Goal: Task Accomplishment & Management: Manage account settings

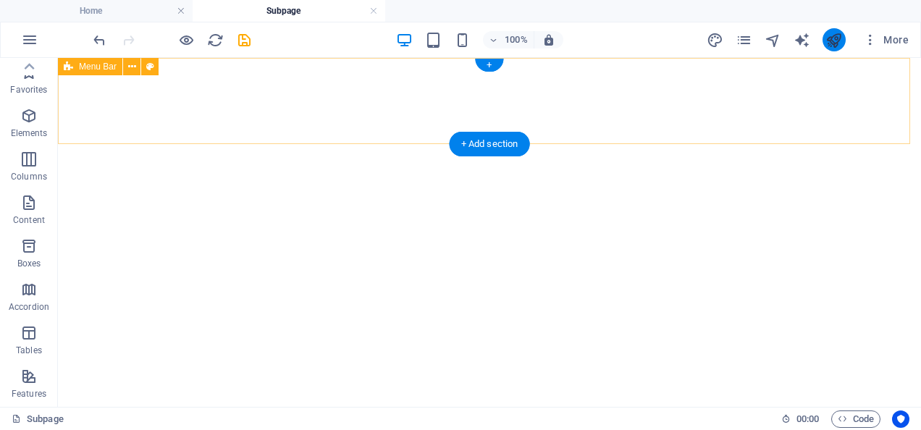
click at [830, 39] on icon "publish" at bounding box center [834, 40] width 17 height 17
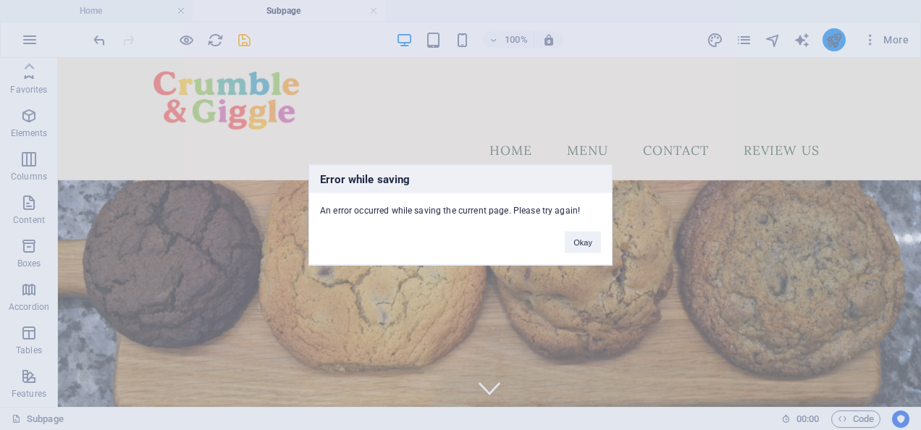
scroll to position [303, 0]
click at [589, 236] on button "Okay" at bounding box center [583, 243] width 36 height 22
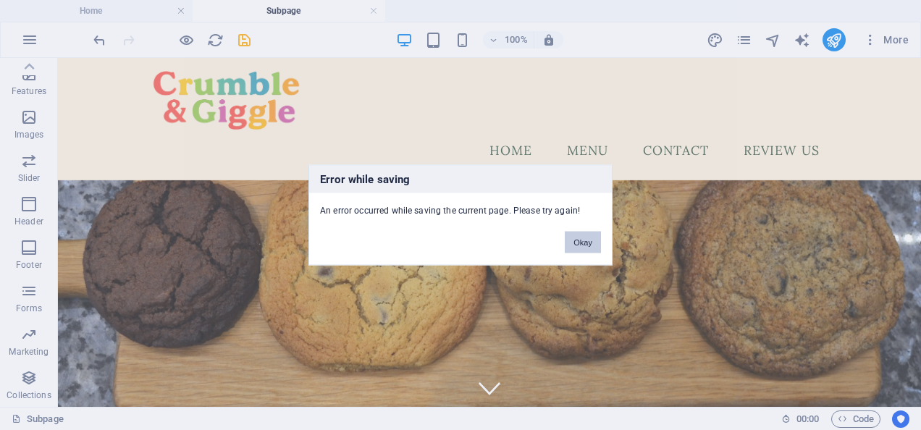
click at [581, 242] on button "Okay" at bounding box center [583, 243] width 36 height 22
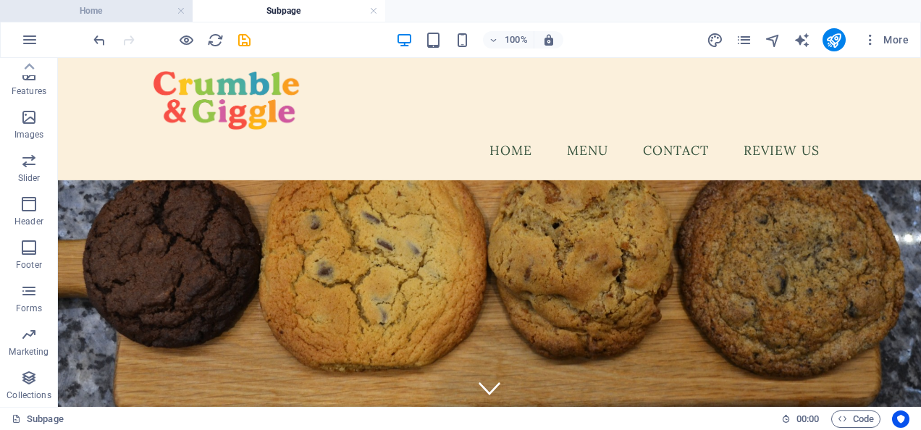
click at [132, 16] on h4 "Home" at bounding box center [96, 11] width 193 height 16
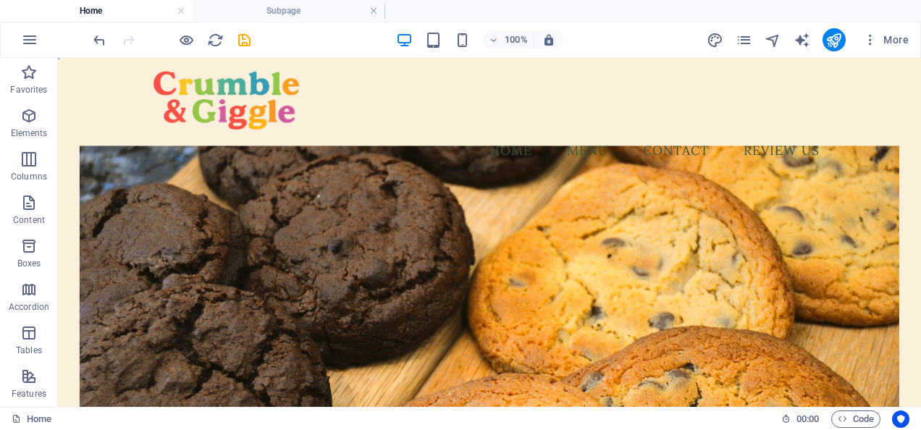
scroll to position [618, 0]
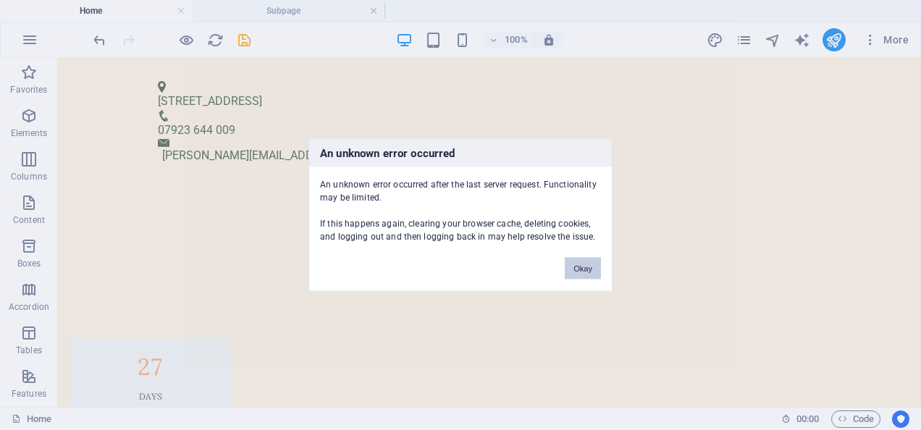
click at [589, 267] on button "Okay" at bounding box center [583, 269] width 36 height 22
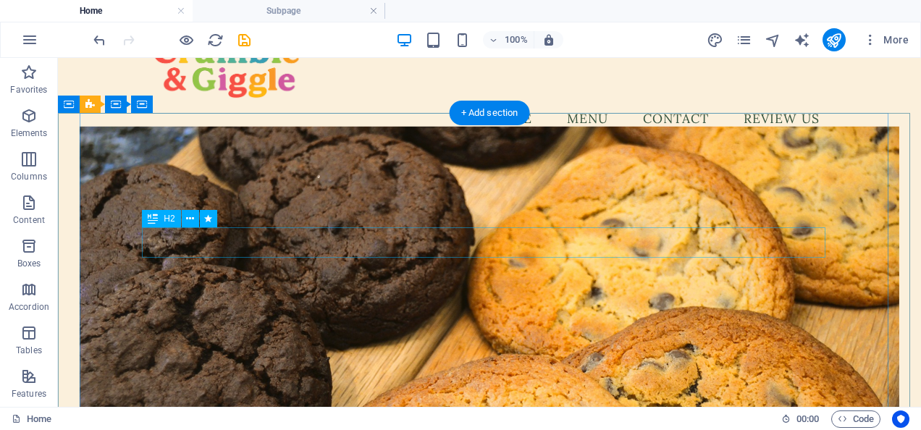
scroll to position [31, 0]
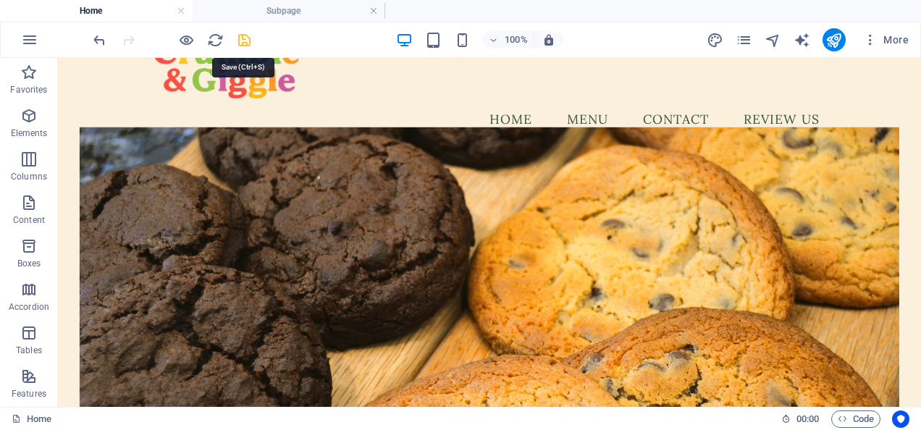
click at [238, 35] on icon "save" at bounding box center [244, 40] width 17 height 17
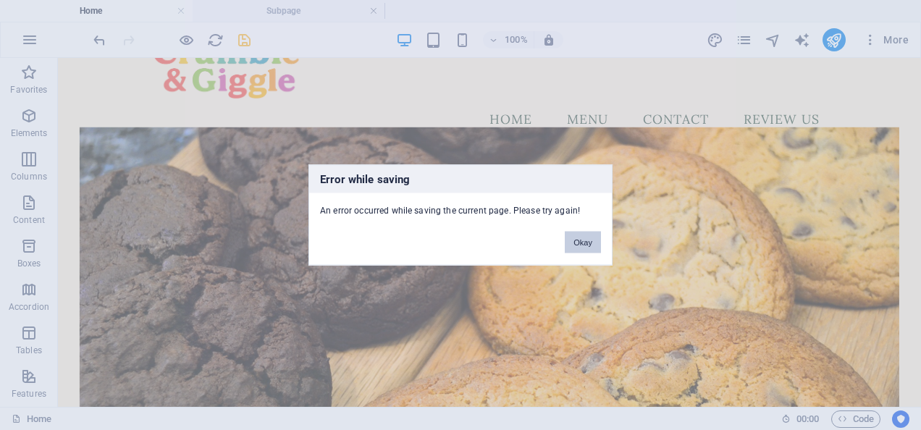
click at [589, 241] on button "Okay" at bounding box center [583, 243] width 36 height 22
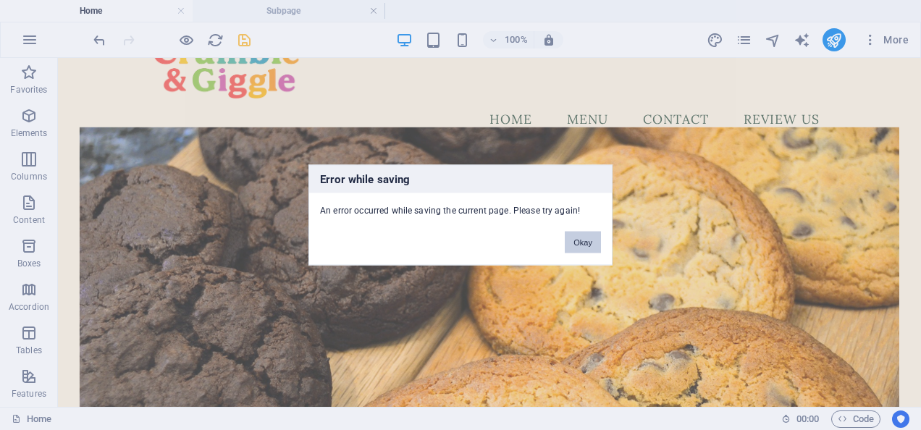
click at [589, 241] on button "Okay" at bounding box center [583, 243] width 36 height 22
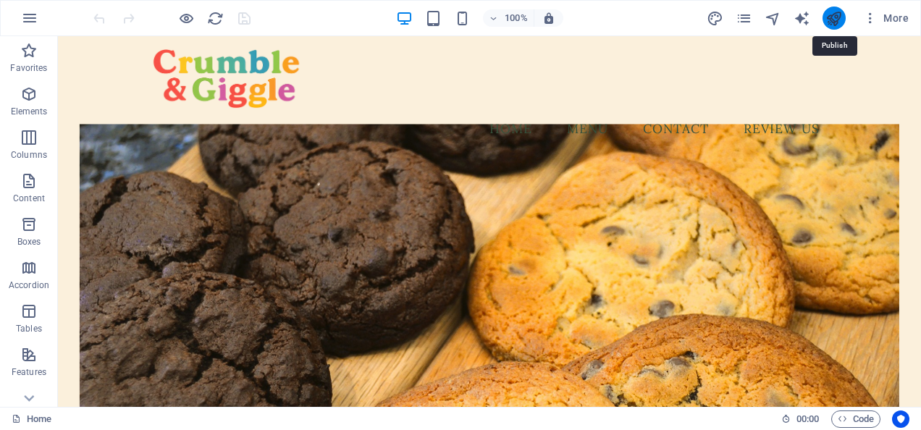
click at [839, 16] on icon "publish" at bounding box center [834, 18] width 17 height 17
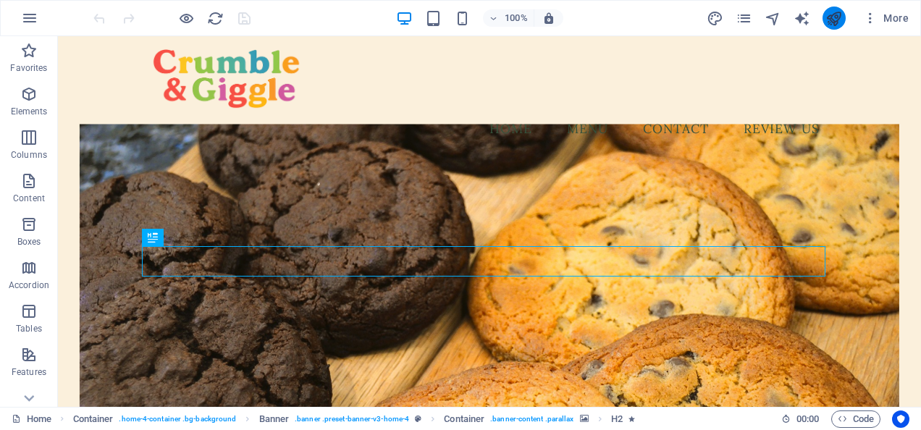
click at [826, 20] on button "publish" at bounding box center [834, 18] width 23 height 23
click at [128, 42] on icon at bounding box center [132, 45] width 8 height 15
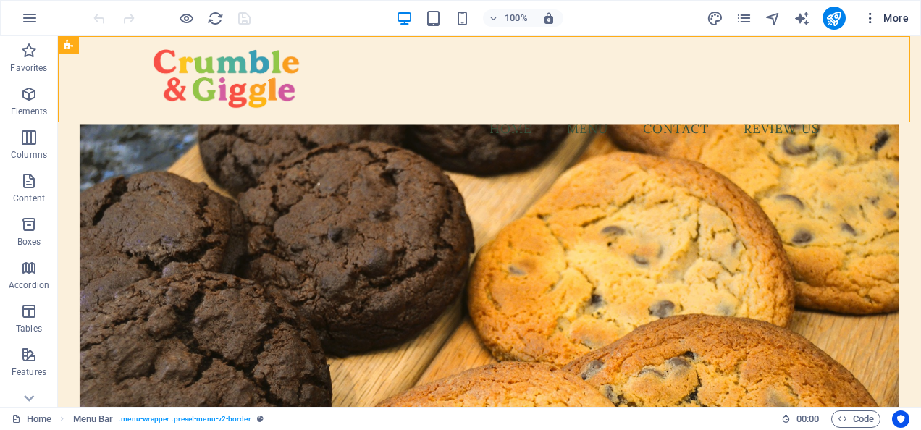
click at [887, 20] on span "More" at bounding box center [886, 18] width 46 height 14
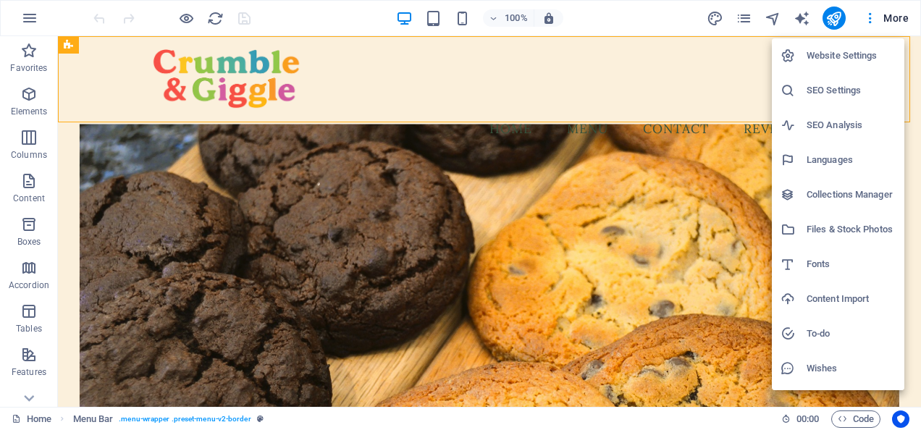
click at [832, 97] on h6 "SEO Settings" at bounding box center [851, 90] width 89 height 17
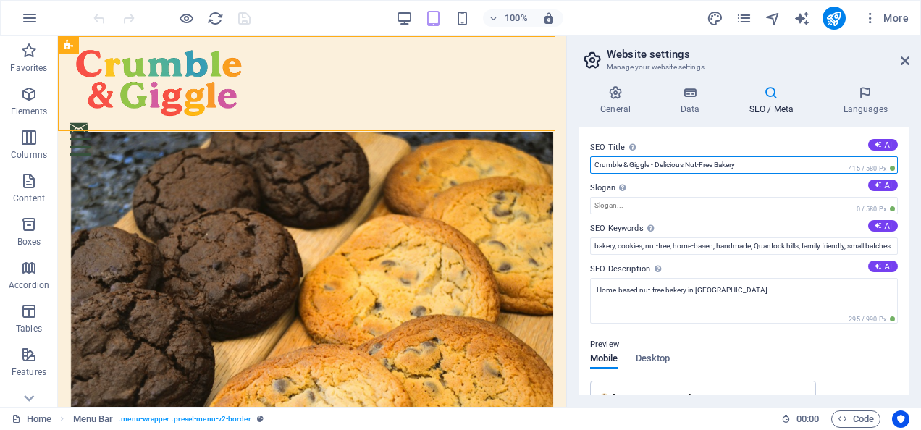
drag, startPoint x: 807, startPoint y: 204, endPoint x: 561, endPoint y: 168, distance: 249.6
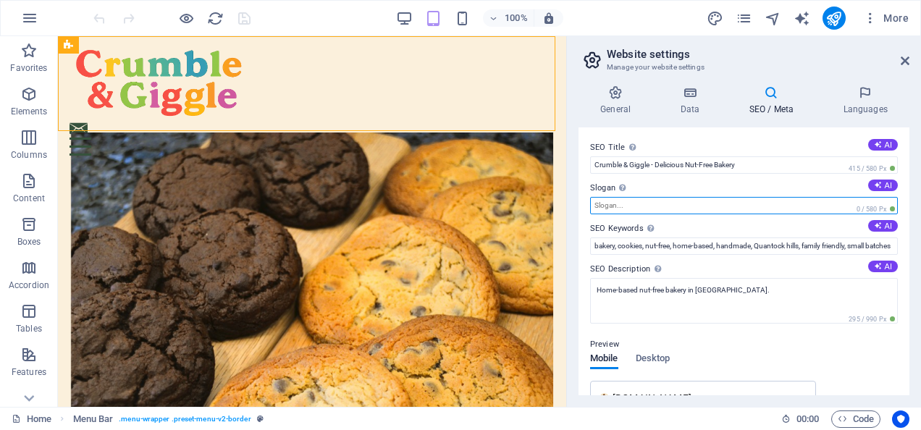
click at [620, 209] on input "Slogan The slogan of your website. AI" at bounding box center [744, 205] width 308 height 17
paste input "Crumble & Giggle - Delicious Nut-Free Bakery"
type input "Crumble & Giggle - Delicious Nut-Free Bakery"
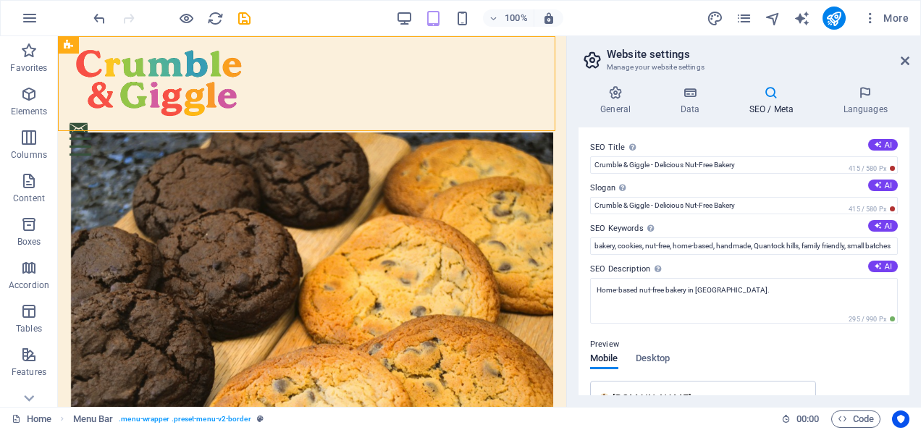
click at [737, 347] on div "Preview" at bounding box center [744, 344] width 308 height 17
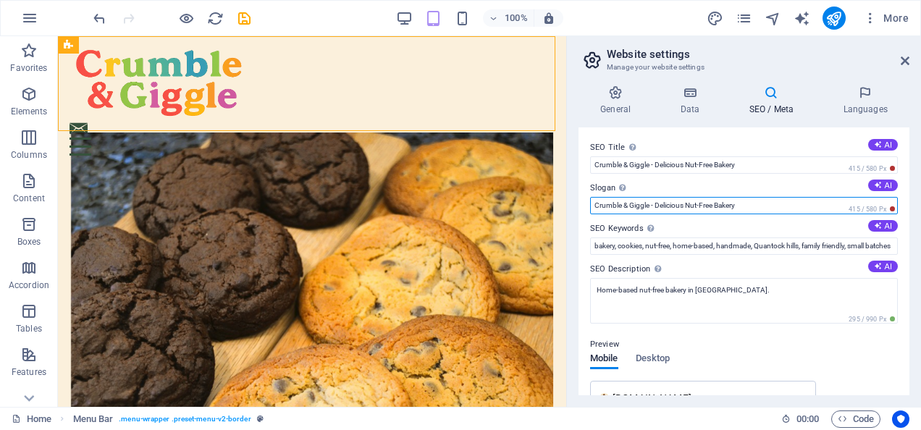
drag, startPoint x: 755, startPoint y: 205, endPoint x: 575, endPoint y: 198, distance: 179.7
click at [575, 198] on div "General Data SEO / Meta Languages Website name crumbleandgiggle.co.uk Logo Drag…" at bounding box center [744, 240] width 354 height 333
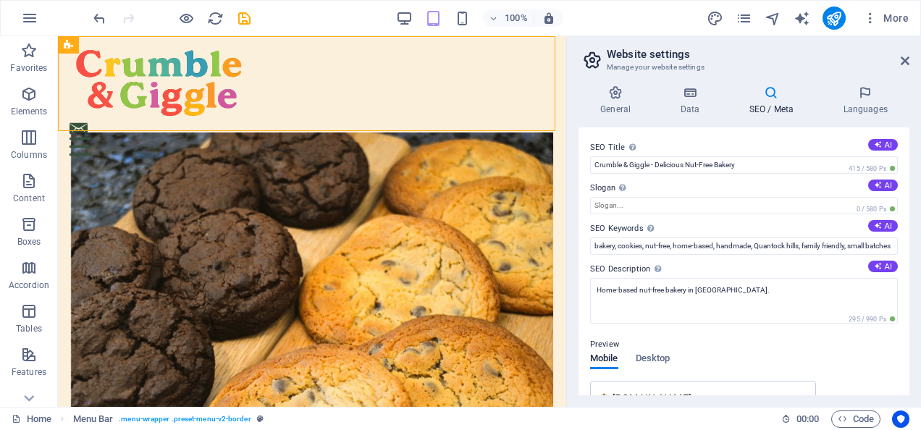
click at [728, 358] on div "Preview Mobile Desktop www.example.com Crumble & Giggle - Delicious Nut-Free Ba…" at bounding box center [744, 411] width 308 height 174
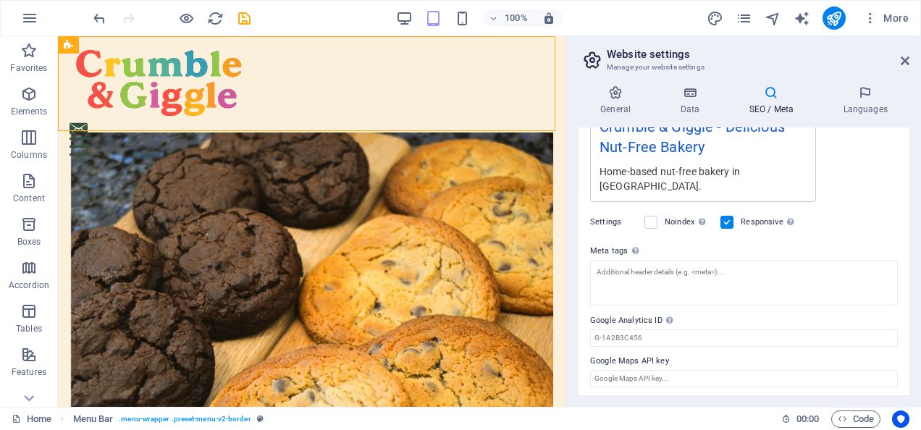
scroll to position [298, 0]
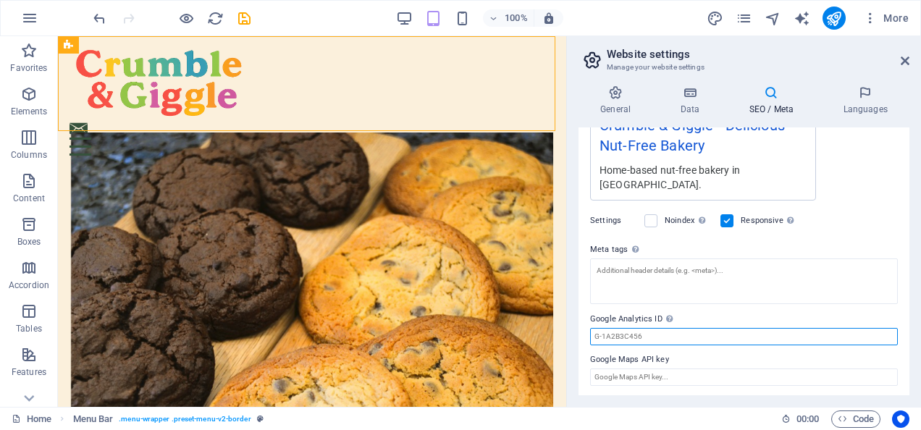
click at [697, 337] on input "Google Analytics ID Please only add the Google Analytics ID. We automatically i…" at bounding box center [744, 336] width 308 height 17
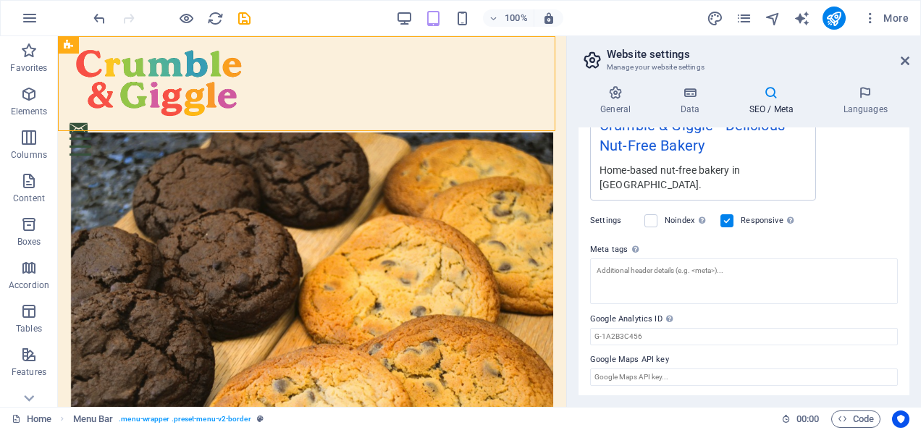
click at [705, 314] on label "Google Analytics ID Please only add the Google Analytics ID. We automatically i…" at bounding box center [744, 319] width 308 height 17
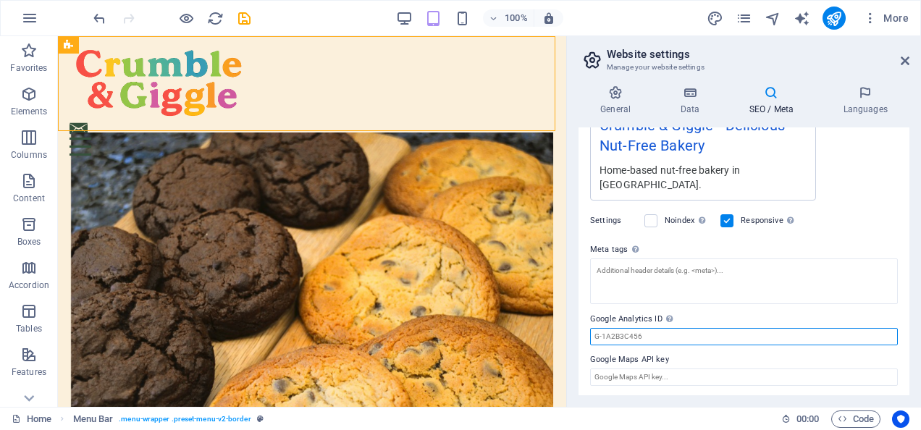
click at [705, 328] on input "Google Analytics ID Please only add the Google Analytics ID. We automatically i…" at bounding box center [744, 336] width 308 height 17
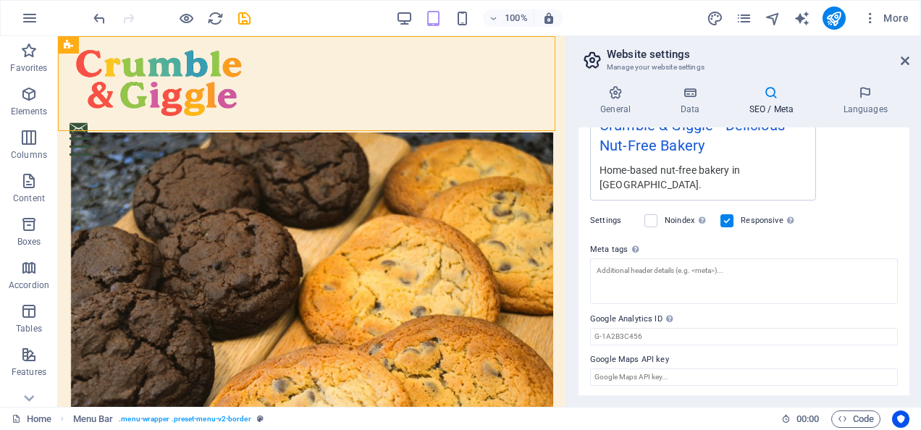
click at [705, 314] on label "Google Analytics ID Please only add the Google Analytics ID. We automatically i…" at bounding box center [744, 319] width 308 height 17
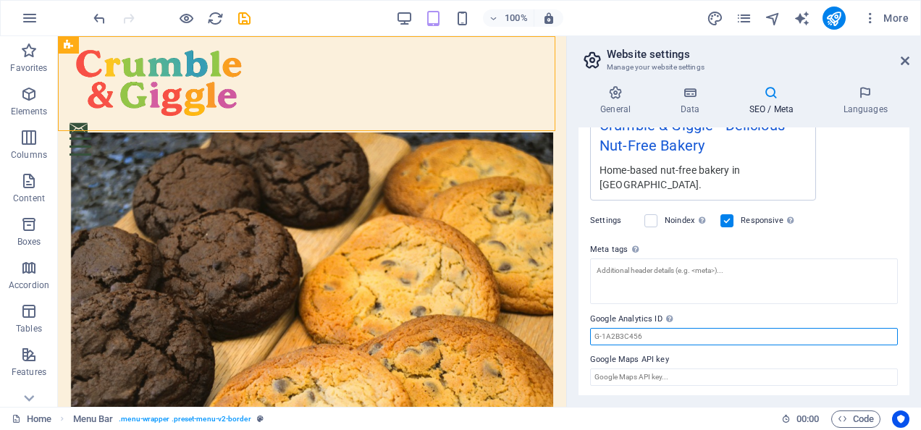
click at [705, 328] on input "Google Analytics ID Please only add the Google Analytics ID. We automatically i…" at bounding box center [744, 336] width 308 height 17
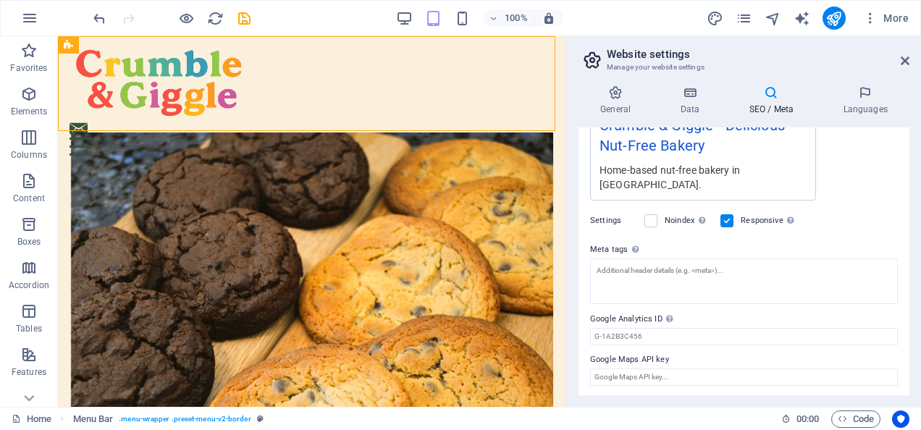
click at [705, 314] on label "Google Analytics ID Please only add the Google Analytics ID. We automatically i…" at bounding box center [744, 319] width 308 height 17
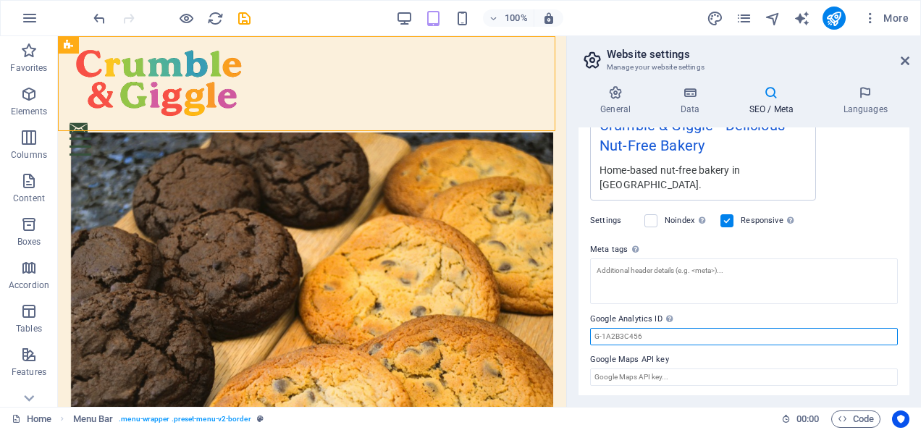
click at [705, 328] on input "Google Analytics ID Please only add the Google Analytics ID. We automatically i…" at bounding box center [744, 336] width 308 height 17
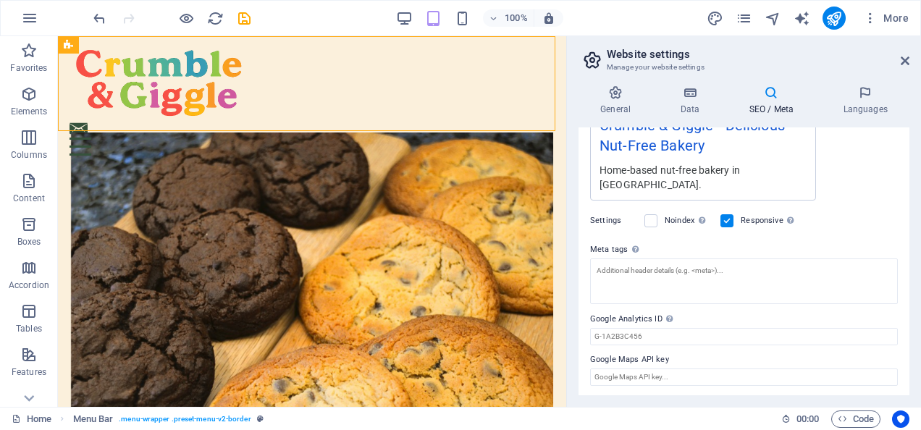
click at [705, 314] on label "Google Analytics ID Please only add the Google Analytics ID. We automatically i…" at bounding box center [744, 319] width 308 height 17
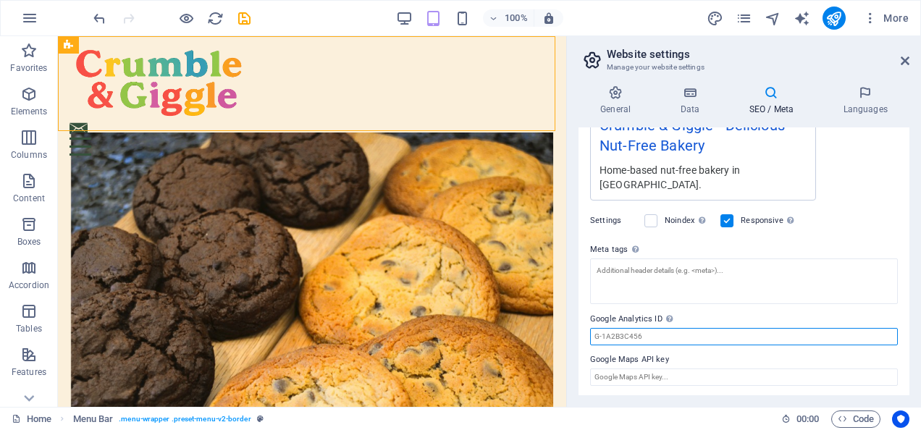
click at [705, 328] on input "Google Analytics ID Please only add the Google Analytics ID. We automatically i…" at bounding box center [744, 336] width 308 height 17
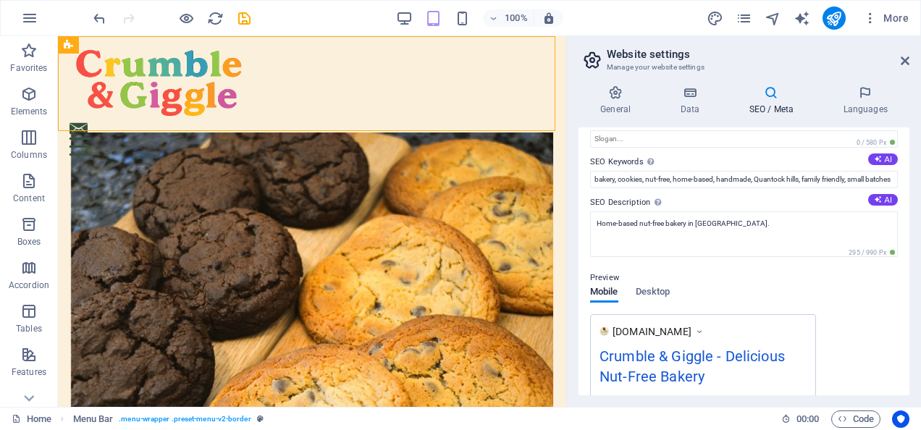
scroll to position [66, 0]
click at [656, 293] on span "Desktop" at bounding box center [653, 294] width 35 height 20
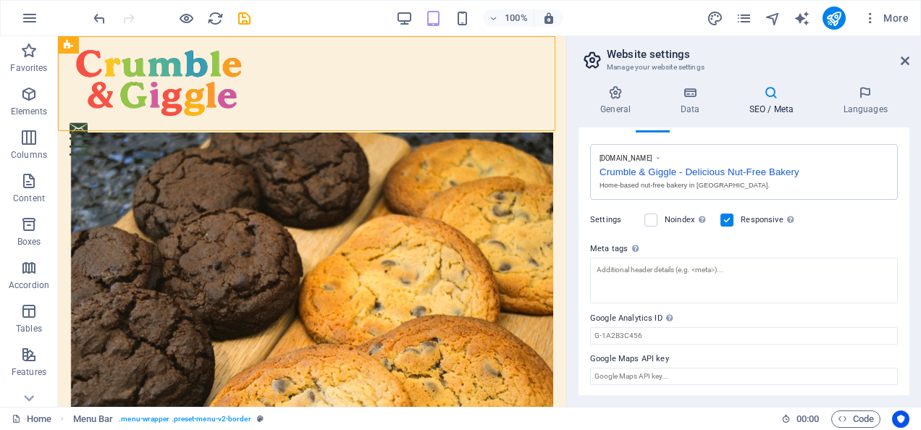
scroll to position [0, 0]
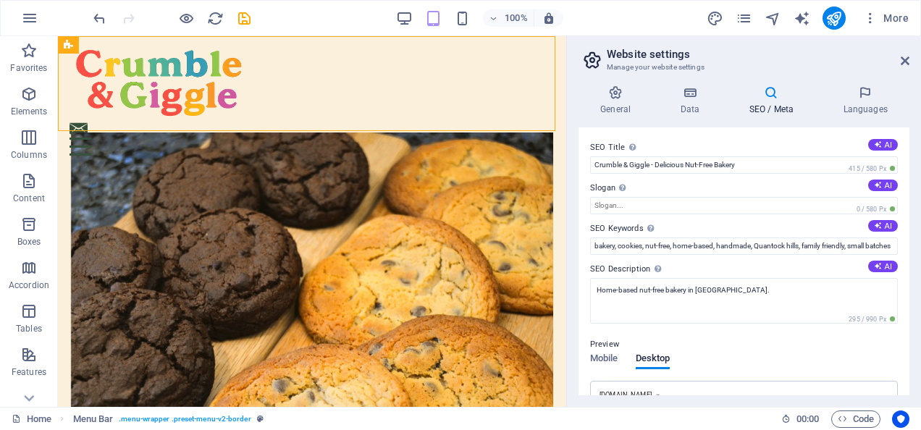
click at [881, 64] on header "Website settings Manage your website settings" at bounding box center [746, 55] width 328 height 38
click at [902, 64] on icon at bounding box center [905, 61] width 9 height 12
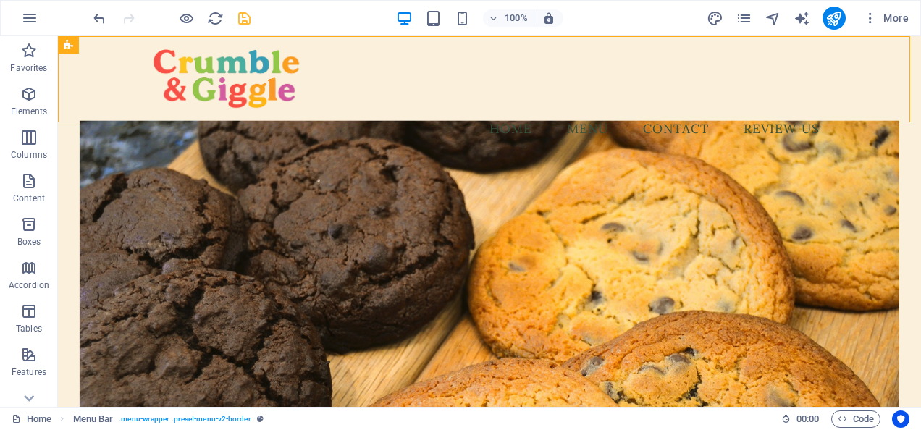
click at [246, 14] on icon "save" at bounding box center [244, 18] width 17 height 17
